Goal: Transaction & Acquisition: Purchase product/service

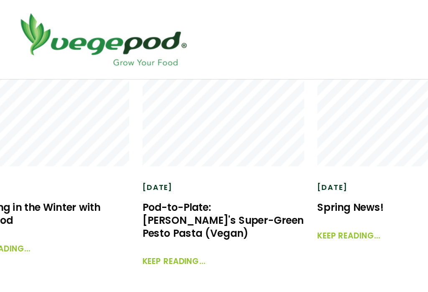
scroll to position [1080, 0]
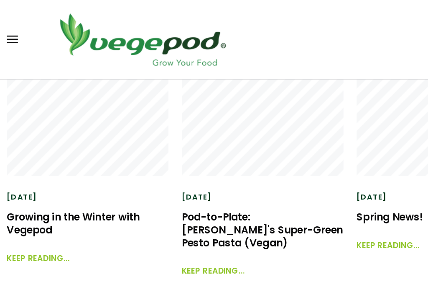
click at [36, 207] on link "Keep reading..." at bounding box center [35, 202] width 50 height 18
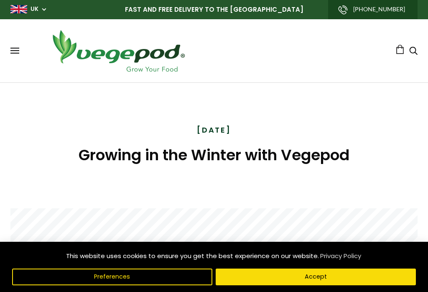
click at [15, 53] on span at bounding box center [14, 53] width 9 height 1
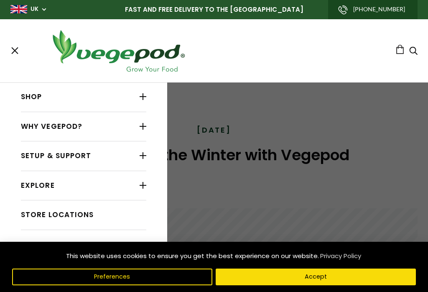
click at [143, 95] on div at bounding box center [143, 96] width 7 height 11
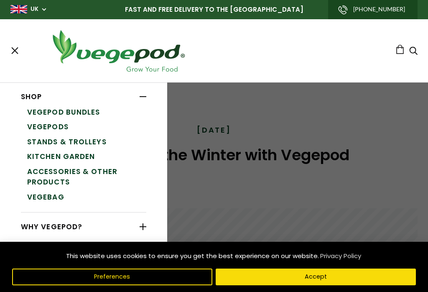
click at [90, 112] on link "Vegepod Bundles" at bounding box center [86, 112] width 119 height 15
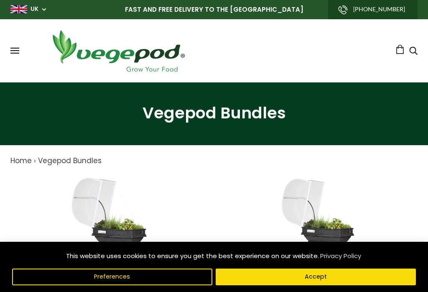
click at [19, 49] on span at bounding box center [14, 48] width 9 height 1
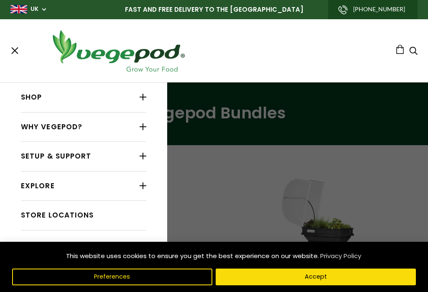
click at [34, 98] on link "Shop" at bounding box center [83, 97] width 125 height 16
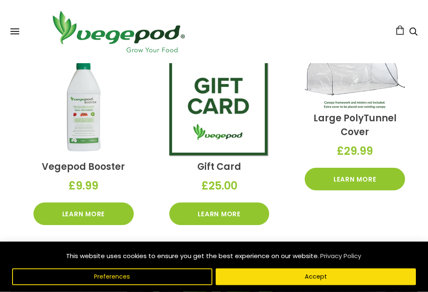
scroll to position [1098, 0]
click at [83, 213] on link "Learn More" at bounding box center [83, 213] width 100 height 23
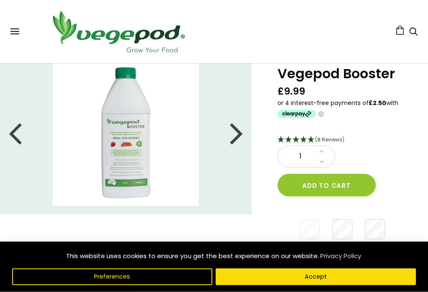
scroll to position [31, 0]
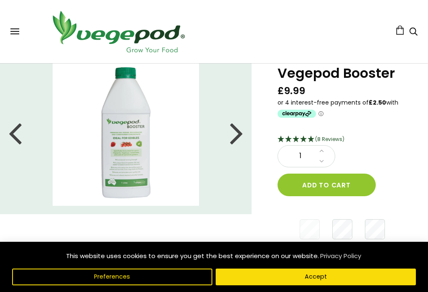
click at [237, 137] on div at bounding box center [236, 133] width 13 height 38
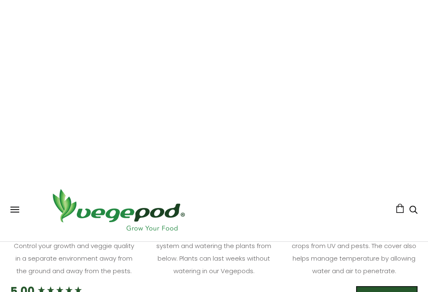
scroll to position [0, 0]
